Goal: Information Seeking & Learning: Check status

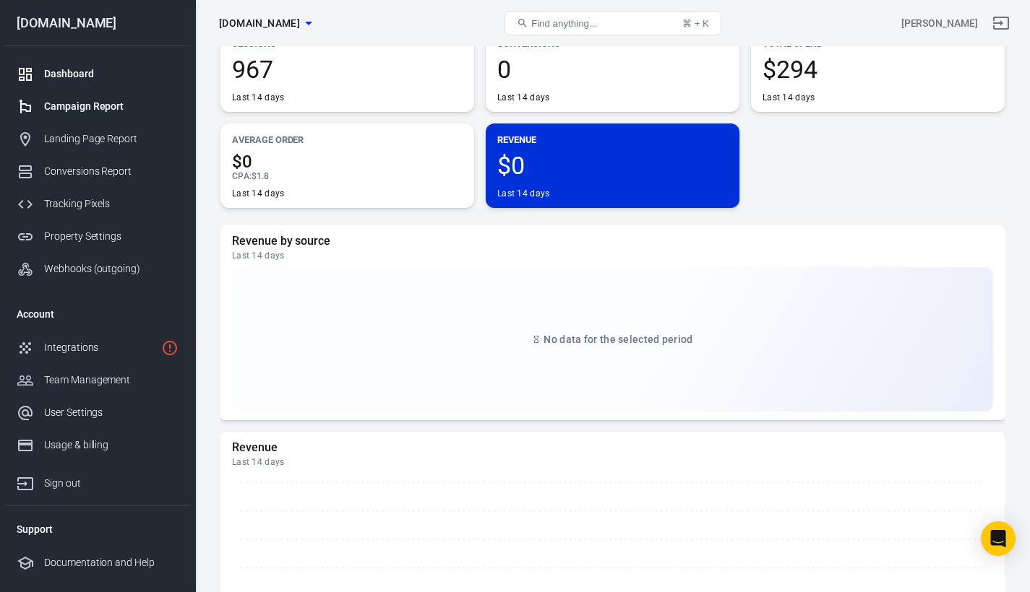
click at [72, 104] on div "Campaign Report" at bounding box center [111, 106] width 134 height 15
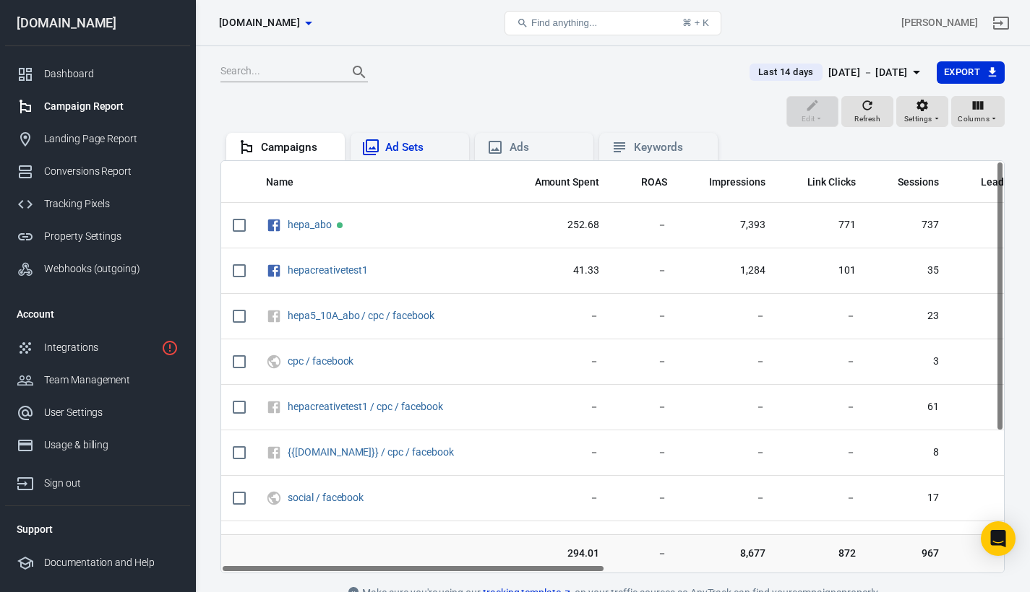
click at [404, 150] on div "Ad Sets" at bounding box center [421, 147] width 72 height 15
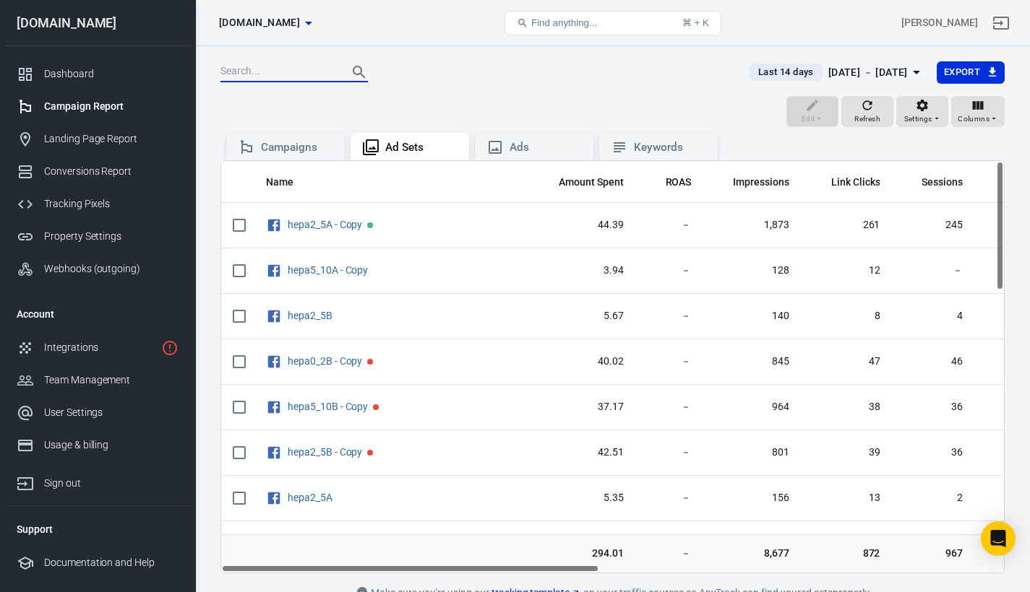
click at [293, 78] on input "text" at bounding box center [278, 72] width 116 height 19
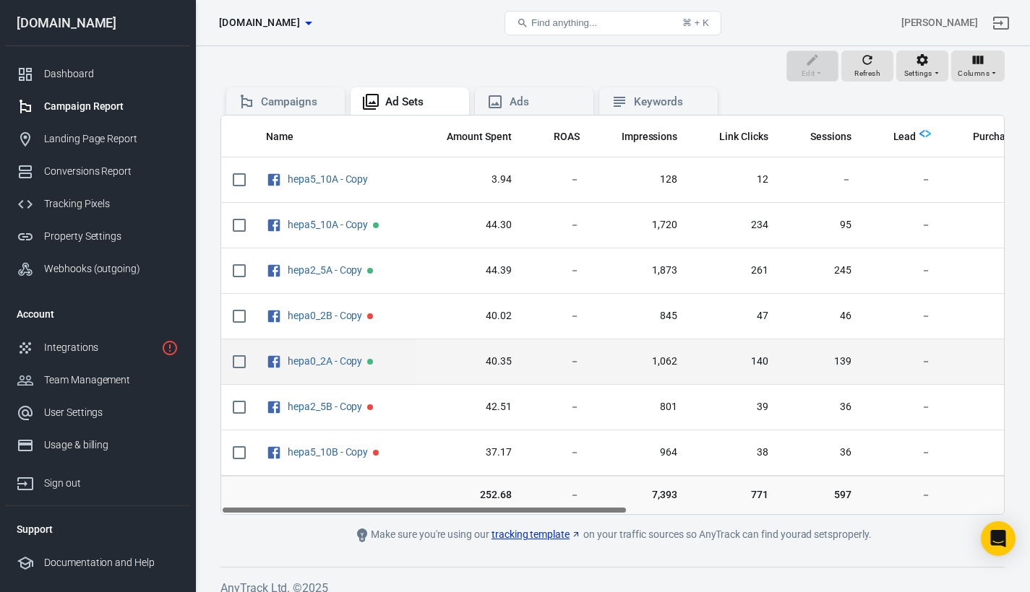
scroll to position [59, 0]
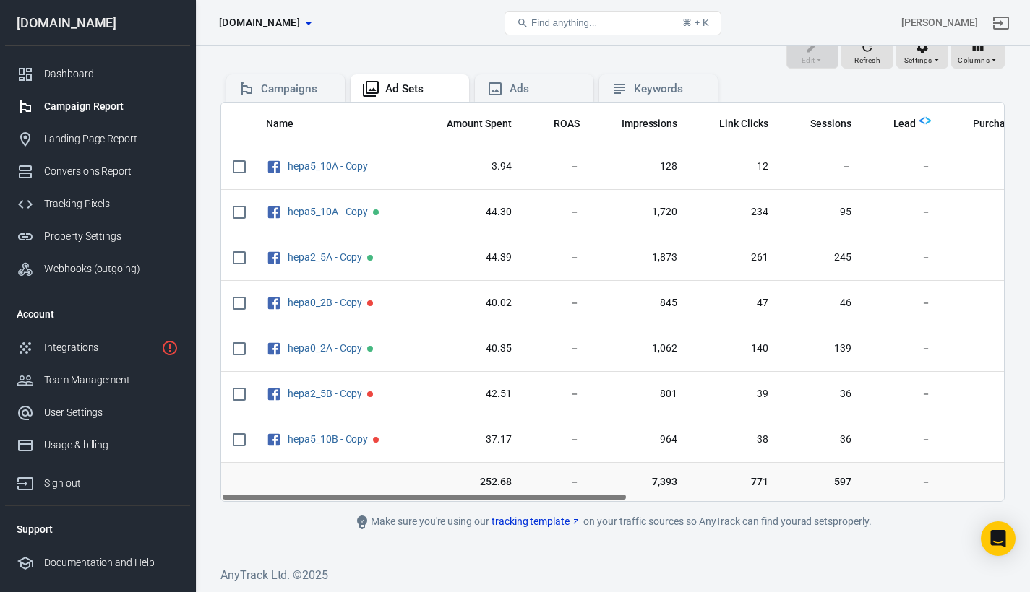
type input "copy"
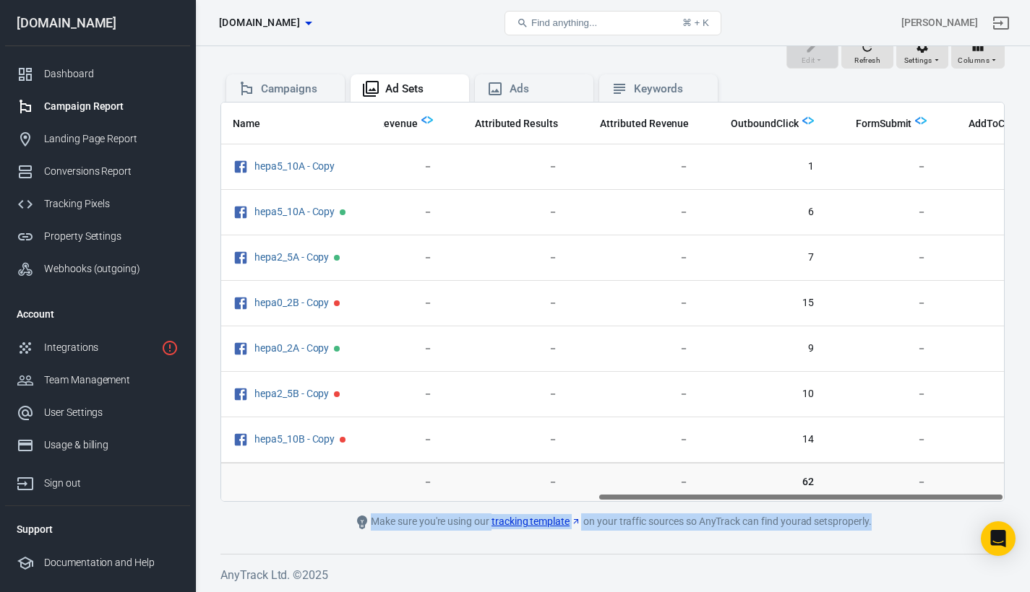
scroll to position [0, 724]
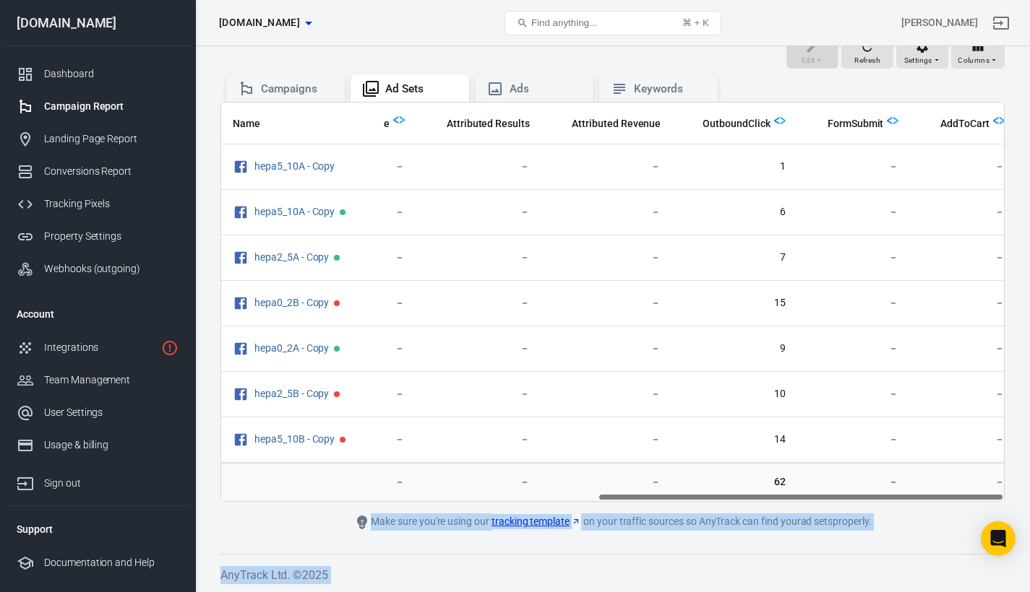
drag, startPoint x: 556, startPoint y: 494, endPoint x: 1022, endPoint y: 551, distance: 470.1
click at [999, 545] on body "Ad Sets worldwidehealthytip.com Find anything... ⌘ + K Alvin Pimentel worldwide…" at bounding box center [515, 290] width 1030 height 605
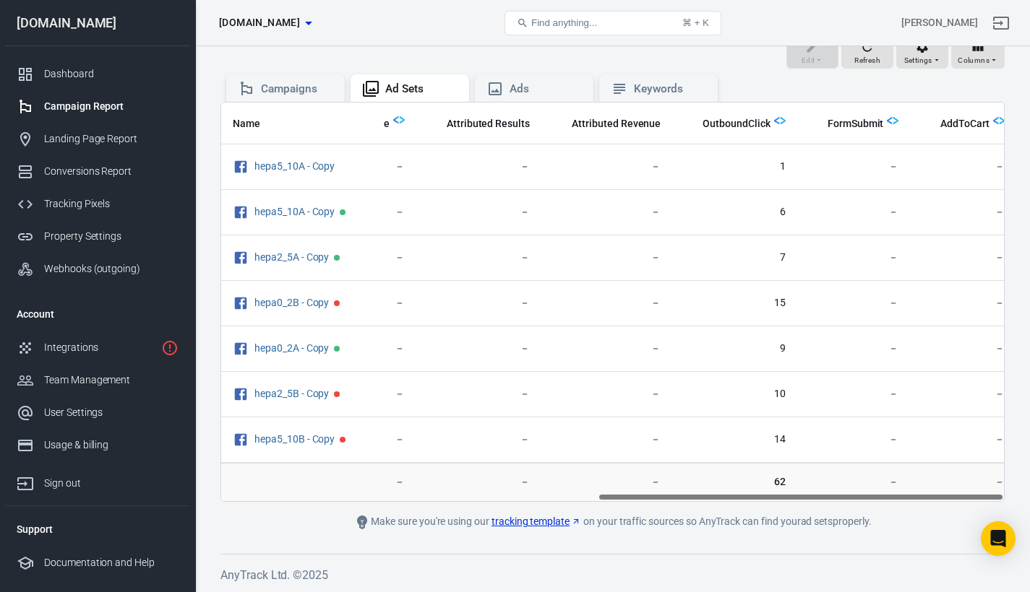
click at [709, 475] on span "62" at bounding box center [734, 482] width 101 height 14
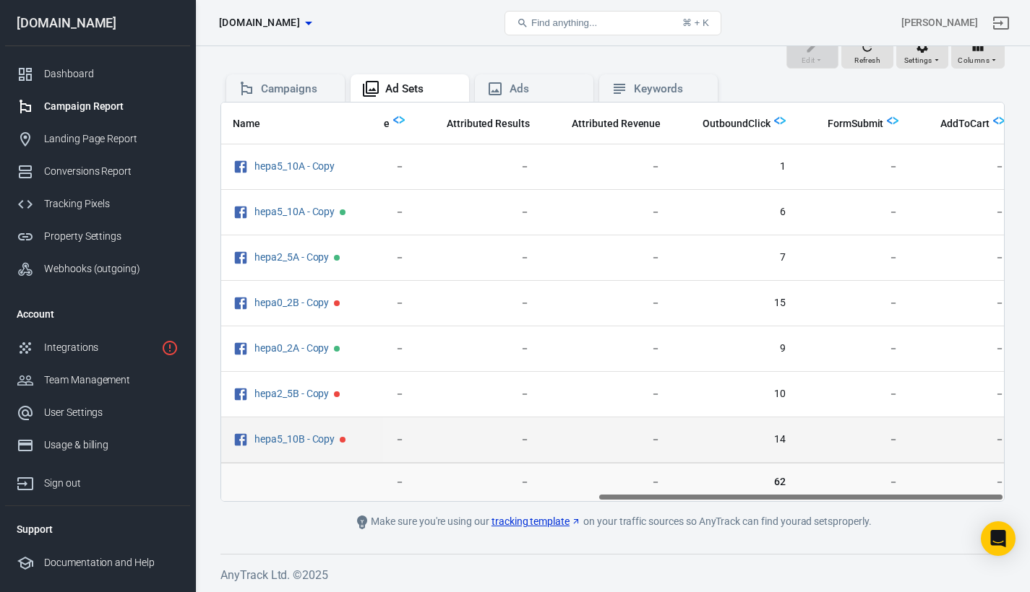
scroll to position [0, 0]
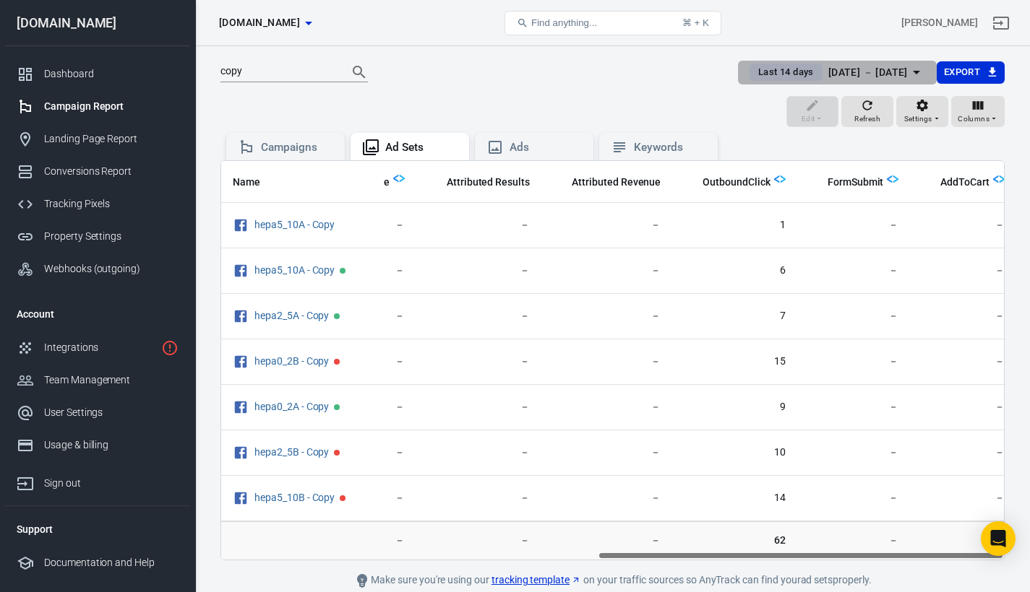
click at [752, 76] on span "Last 14 days" at bounding box center [785, 72] width 67 height 14
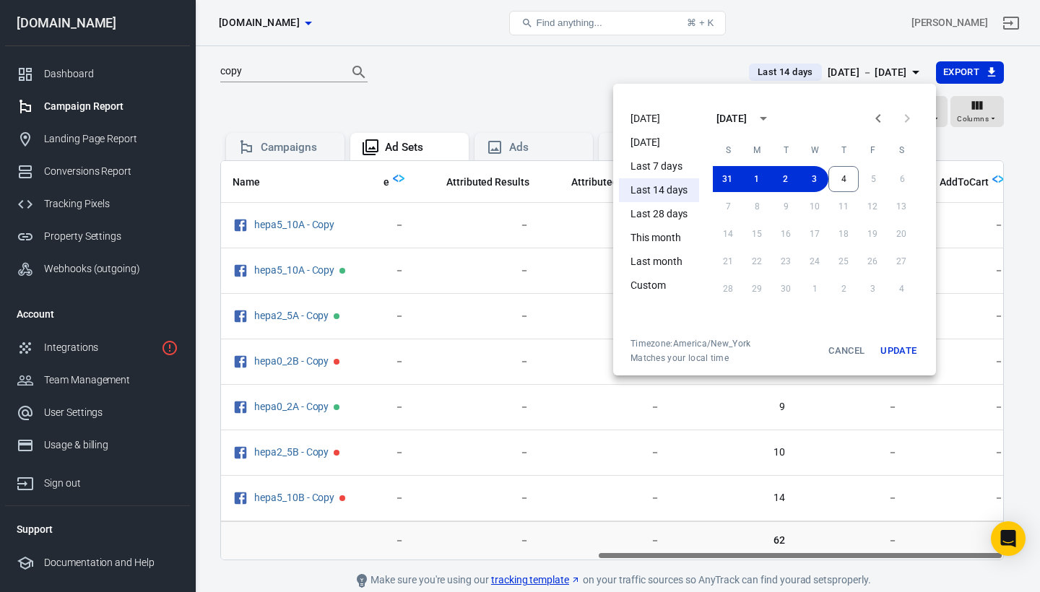
click at [640, 119] on li "[DATE]" at bounding box center [659, 119] width 80 height 24
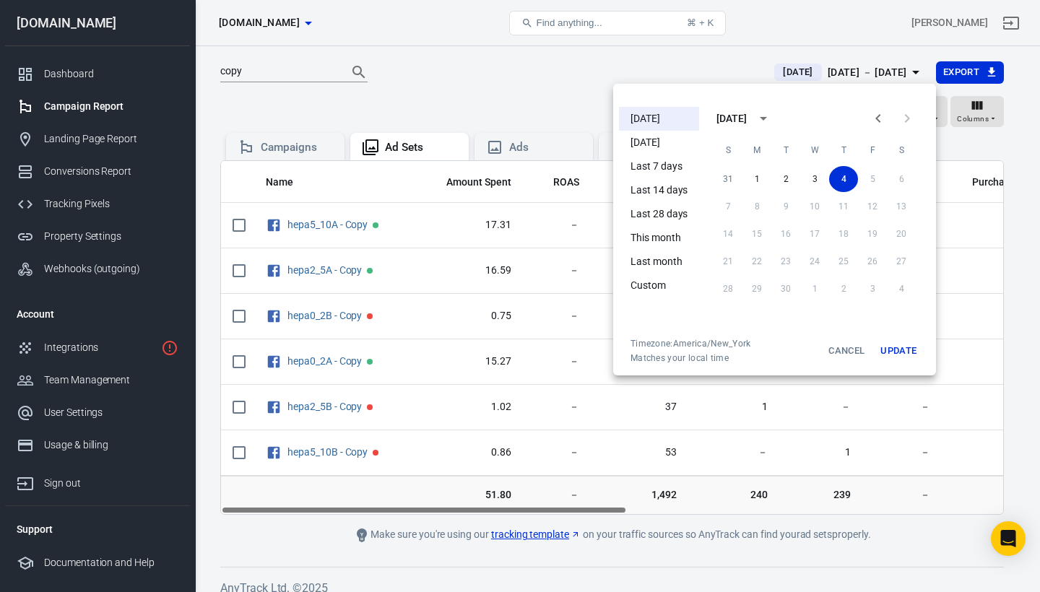
click at [556, 88] on div at bounding box center [520, 296] width 1040 height 592
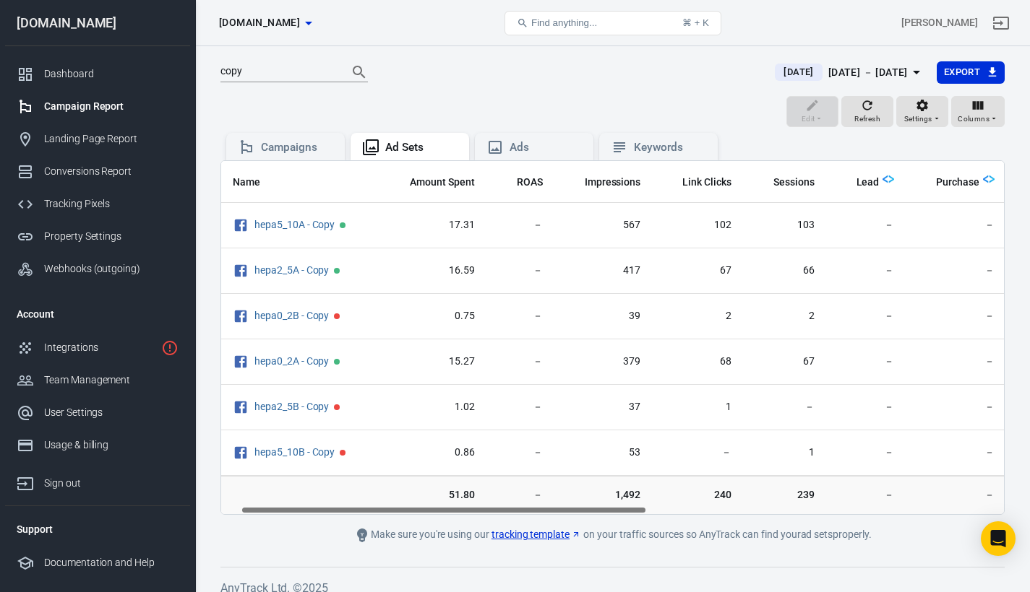
scroll to position [0, 38]
drag, startPoint x: 596, startPoint y: 507, endPoint x: 616, endPoint y: 508, distance: 20.2
click at [616, 508] on div "Name Amount Spent ROAS Impressions Link Clicks Sessions Lead Purchase Revenue A…" at bounding box center [612, 337] width 782 height 353
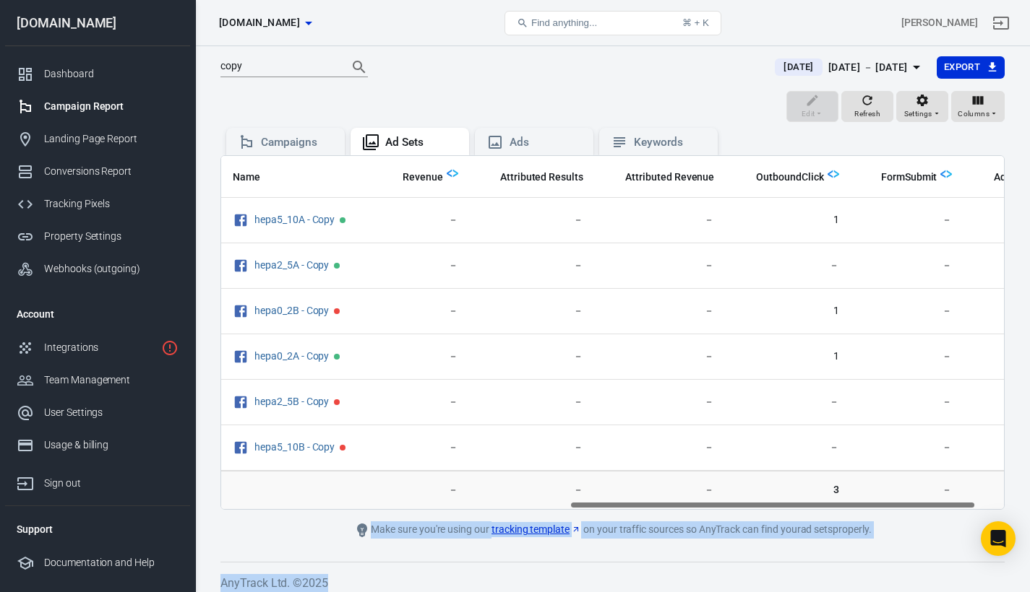
scroll to position [0, 672]
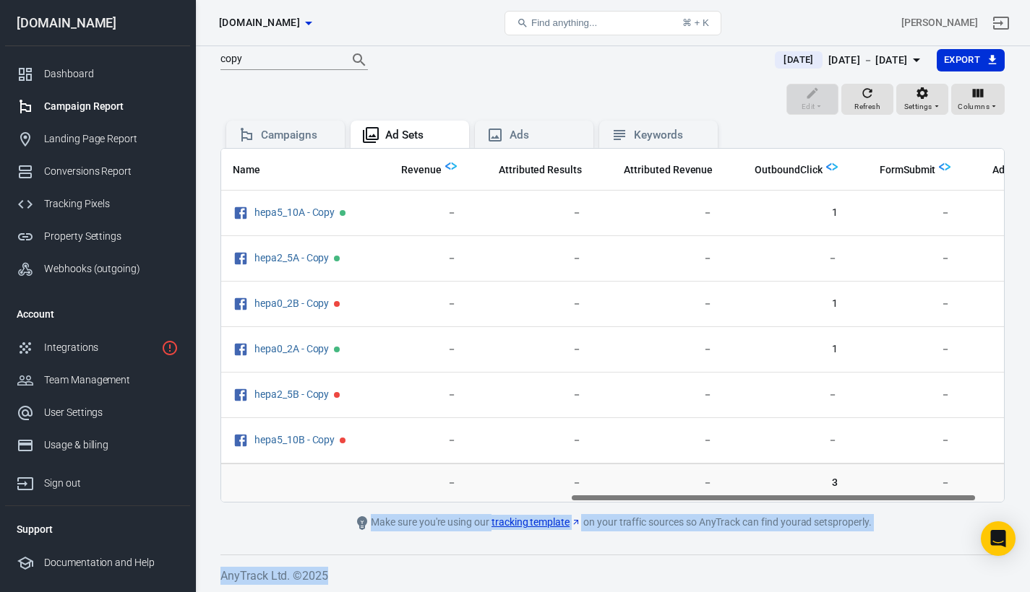
drag, startPoint x: 616, startPoint y: 510, endPoint x: 947, endPoint y: 583, distance: 338.2
click at [947, 583] on div "copy Today Sep 4 － Sep 4, 2025 Export Edit Refresh Settings Columns Campaigns A…" at bounding box center [612, 314] width 835 height 560
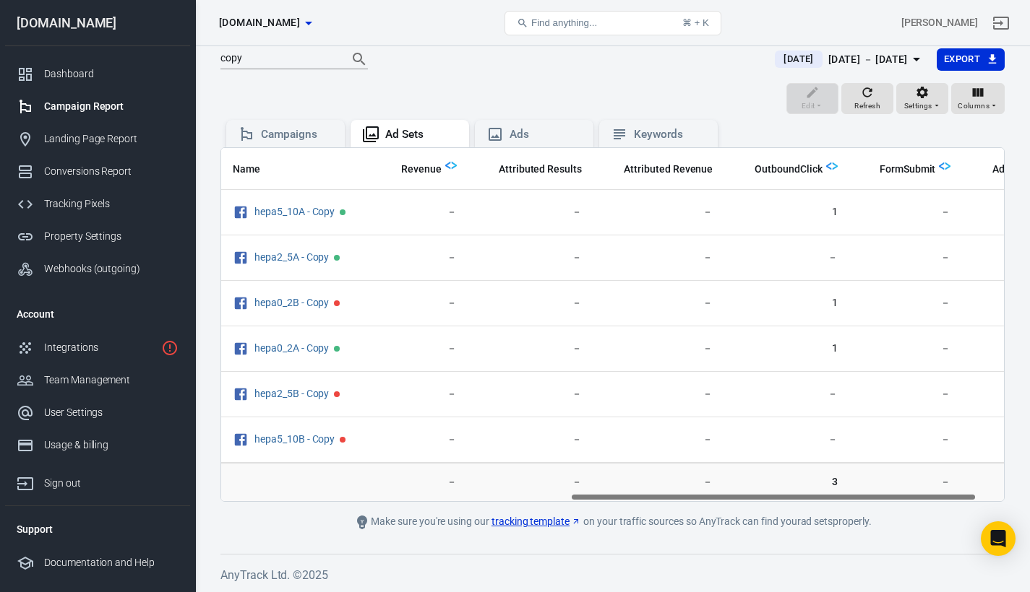
click at [756, 507] on main "copy Today Sep 4 － Sep 4, 2025 Export Edit Refresh Settings Columns Campaigns A…" at bounding box center [612, 289] width 784 height 483
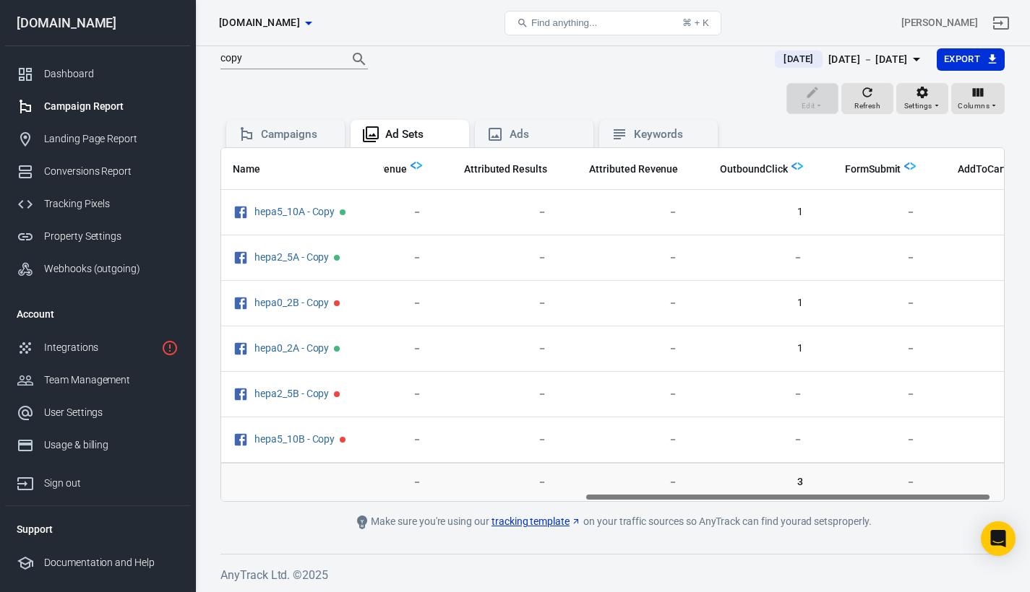
scroll to position [0, 724]
drag, startPoint x: 726, startPoint y: 493, endPoint x: 780, endPoint y: 500, distance: 54.6
click at [780, 501] on div "Name Amount Spent ROAS Impressions Link Clicks Sessions Lead Purchase Revenue A…" at bounding box center [612, 324] width 782 height 353
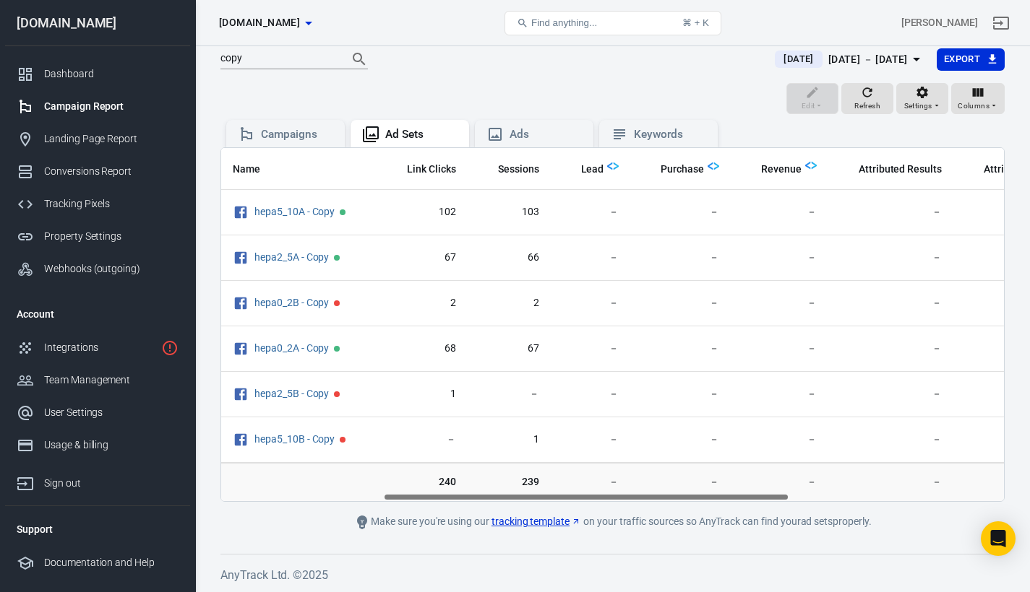
scroll to position [0, 311]
drag, startPoint x: 773, startPoint y: 496, endPoint x: 559, endPoint y: 487, distance: 214.8
click at [559, 487] on div "Name Amount Spent ROAS Impressions Link Clicks Sessions Lead Purchase Revenue A…" at bounding box center [612, 324] width 784 height 355
click at [557, 495] on div "Name Amount Spent ROAS Impressions Link Clicks Sessions Lead Purchase Revenue A…" at bounding box center [612, 324] width 782 height 353
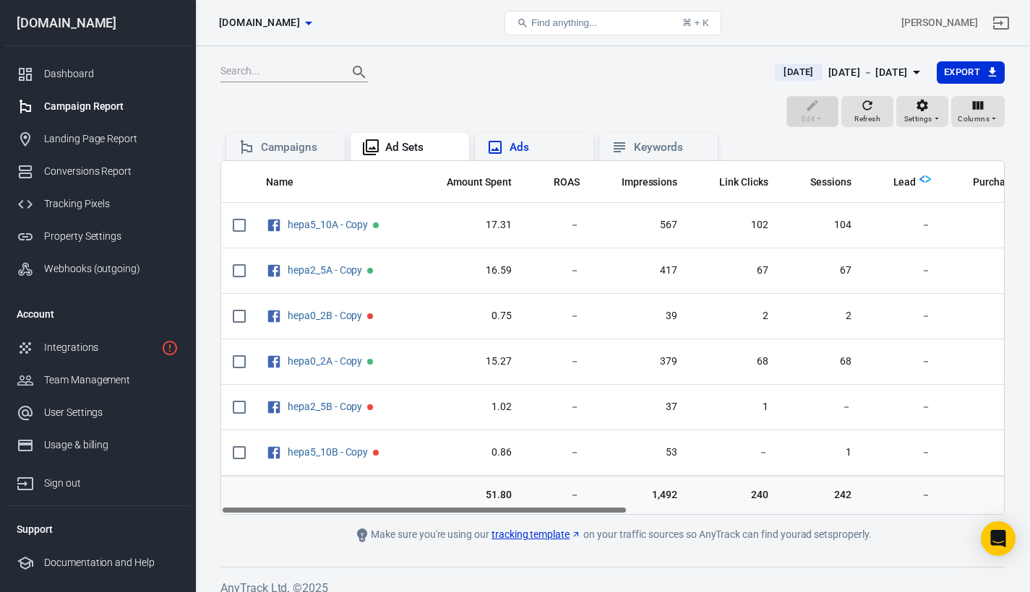
click at [513, 148] on div "Ads" at bounding box center [545, 147] width 72 height 15
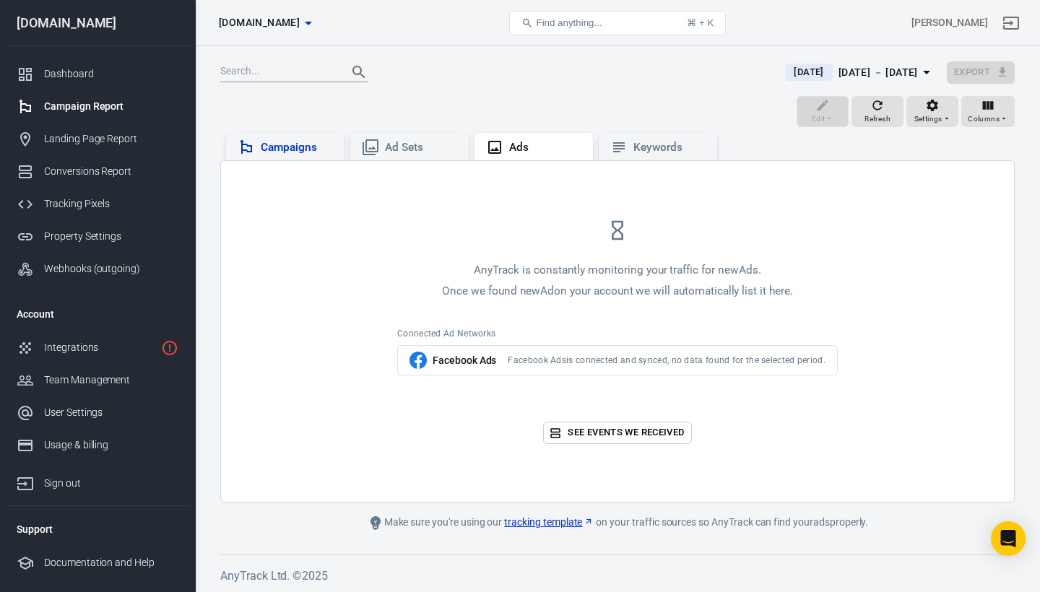
click at [306, 142] on div "Campaigns" at bounding box center [297, 147] width 72 height 15
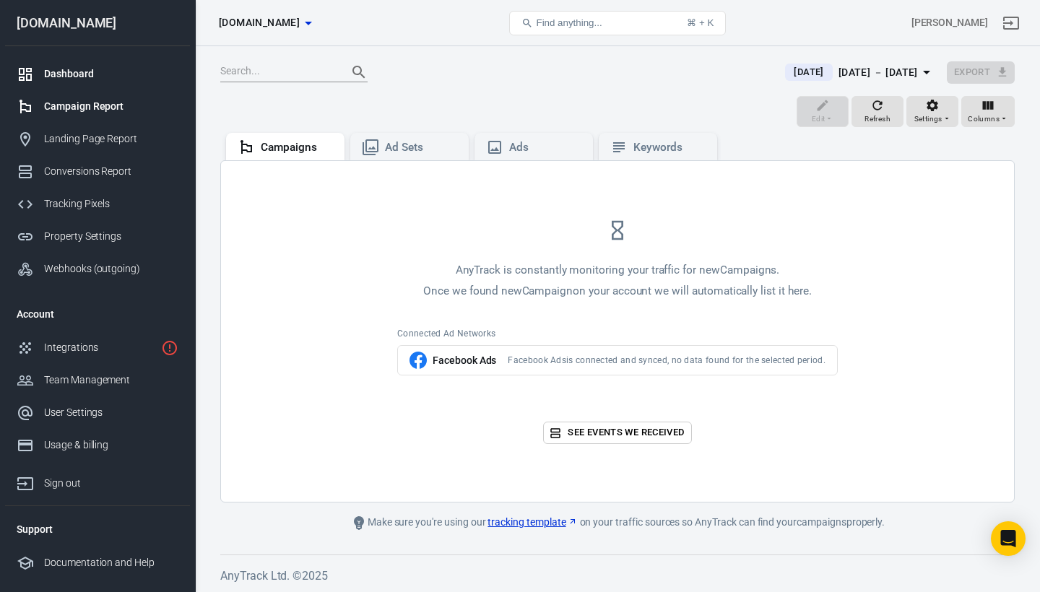
click at [77, 77] on div "Dashboard" at bounding box center [111, 73] width 134 height 15
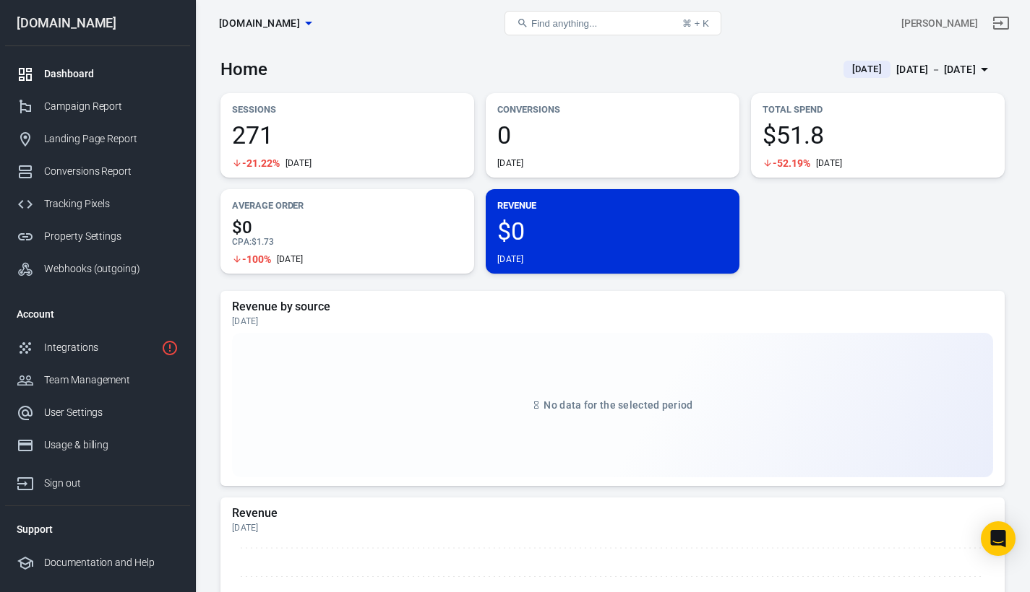
click at [853, 69] on span "[DATE]" at bounding box center [866, 69] width 41 height 14
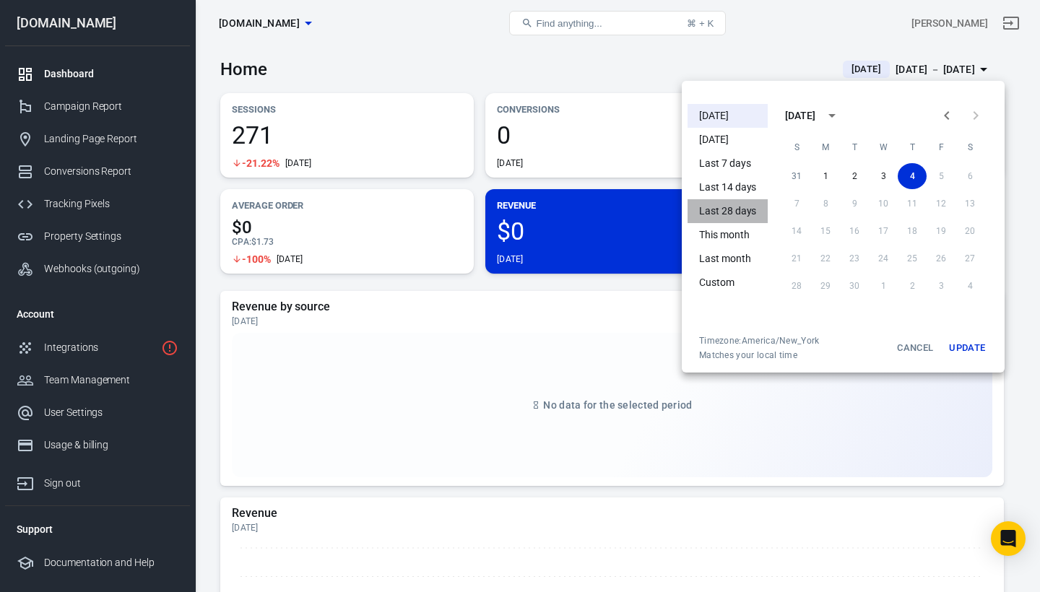
click at [738, 208] on li "Last 28 days" at bounding box center [728, 211] width 80 height 24
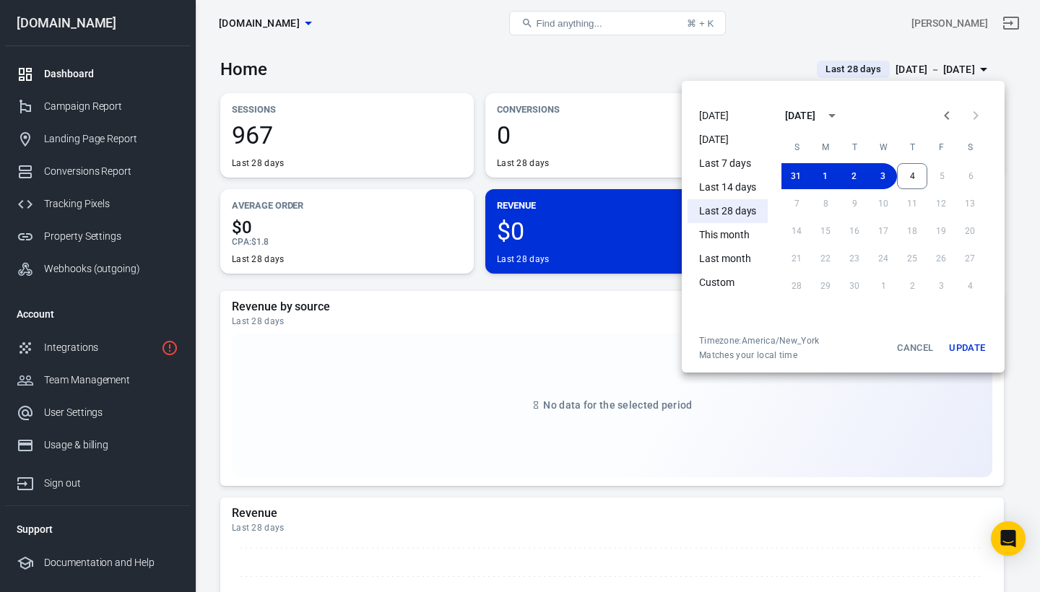
click at [733, 40] on div at bounding box center [520, 296] width 1040 height 592
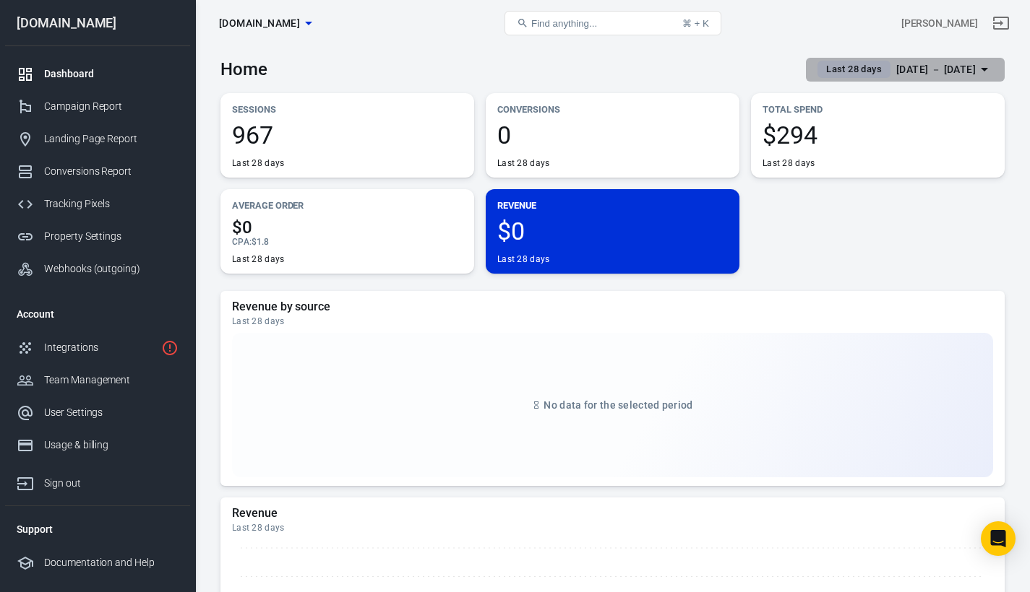
click at [853, 69] on span "Last 28 days" at bounding box center [853, 69] width 67 height 14
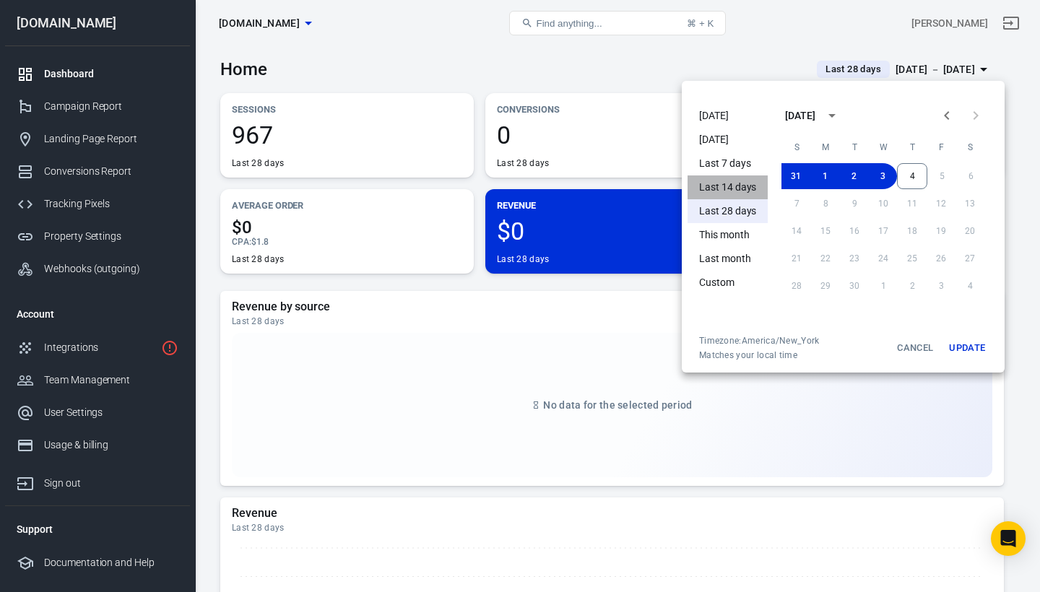
click at [734, 184] on li "Last 14 days" at bounding box center [728, 188] width 80 height 24
click at [749, 160] on li "Last 7 days" at bounding box center [728, 164] width 80 height 24
click at [982, 353] on button "Update" at bounding box center [967, 348] width 46 height 26
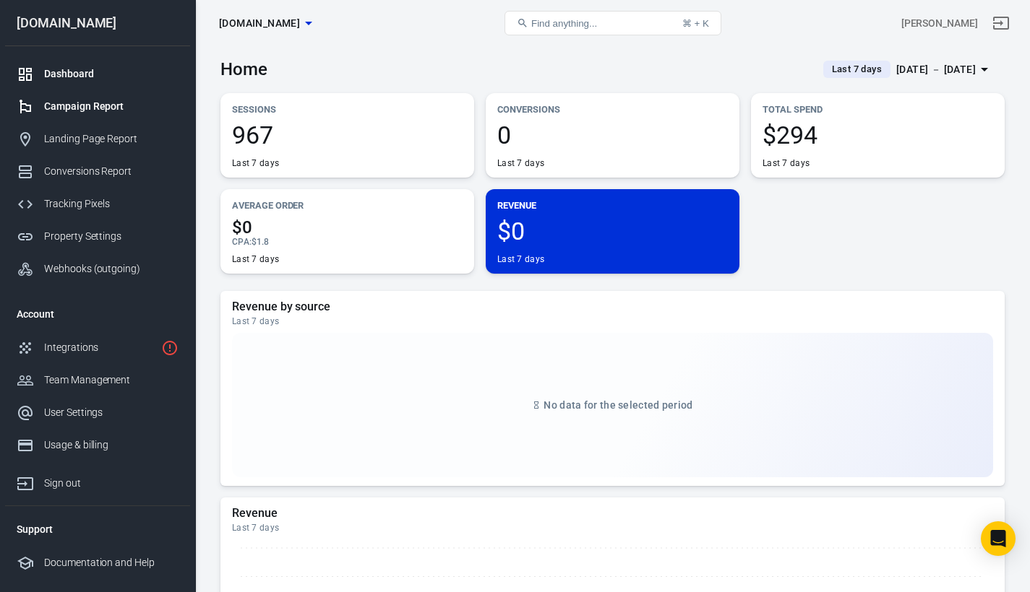
click at [110, 101] on div "Campaign Report" at bounding box center [111, 106] width 134 height 15
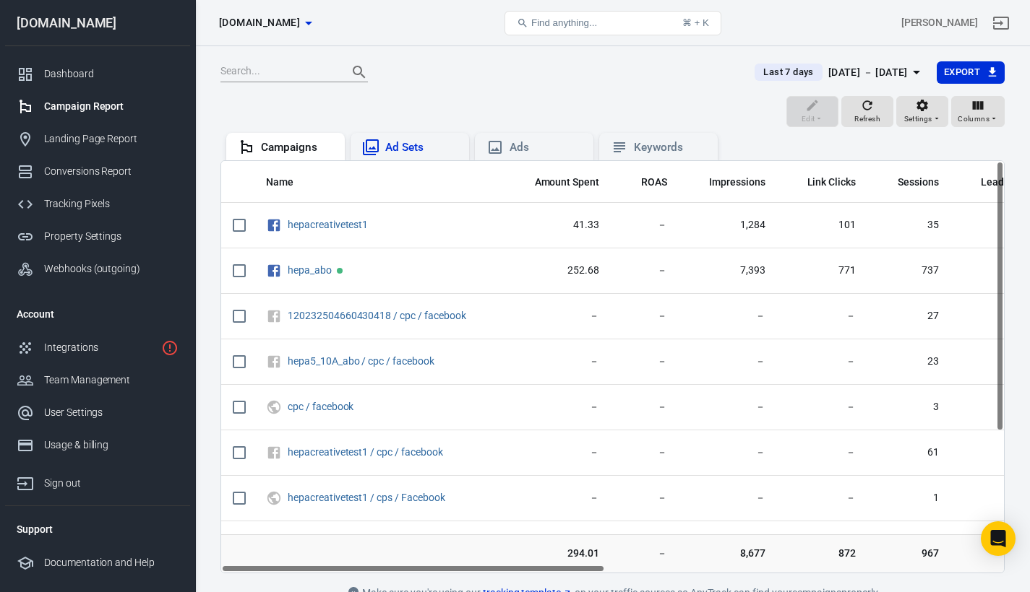
click at [410, 145] on div "Ad Sets" at bounding box center [421, 147] width 72 height 15
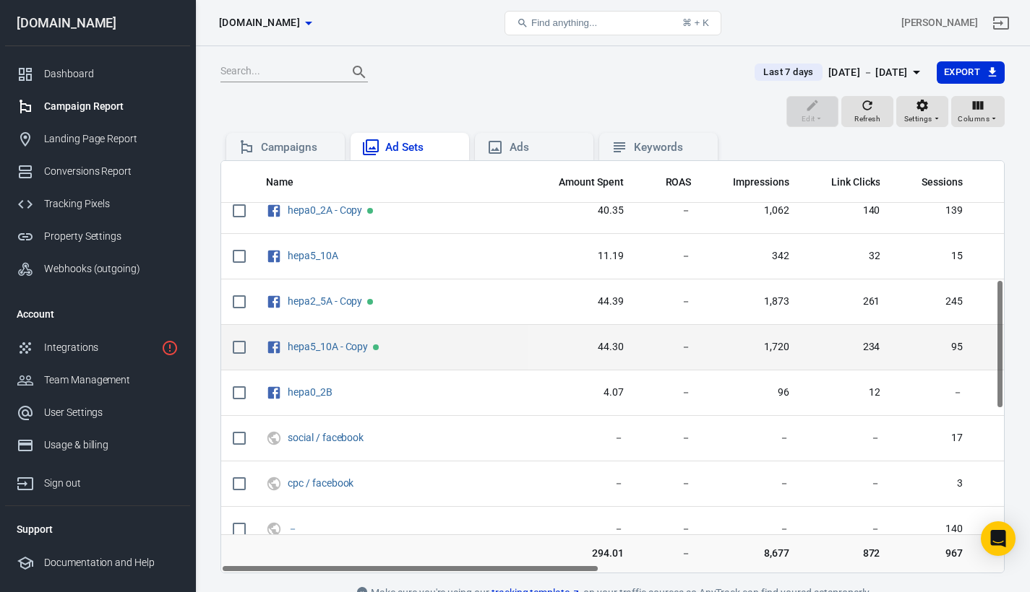
scroll to position [487, 0]
